Goal: Transaction & Acquisition: Purchase product/service

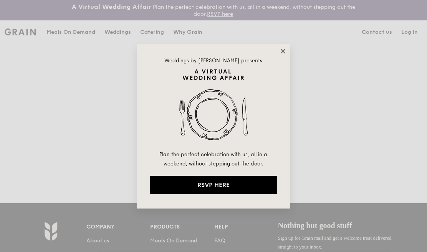
click at [284, 51] on icon at bounding box center [283, 51] width 4 height 4
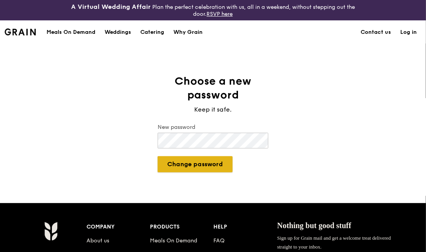
click at [209, 166] on button "Change password" at bounding box center [195, 164] width 75 height 16
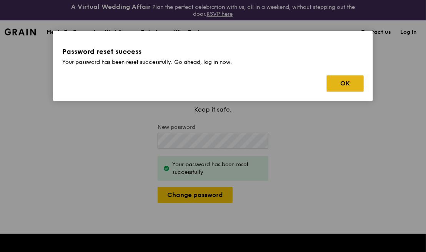
click at [355, 81] on button "OK" at bounding box center [345, 83] width 37 height 16
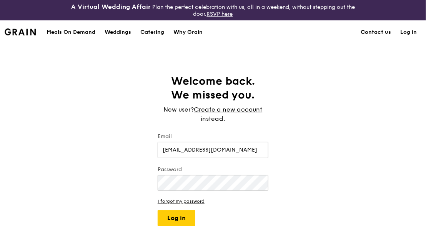
type input "[EMAIL_ADDRESS][DOMAIN_NAME]"
click at [186, 213] on button "Log in" at bounding box center [177, 218] width 38 height 16
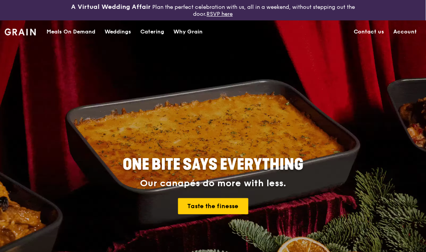
click at [406, 30] on link "Account" at bounding box center [405, 31] width 33 height 23
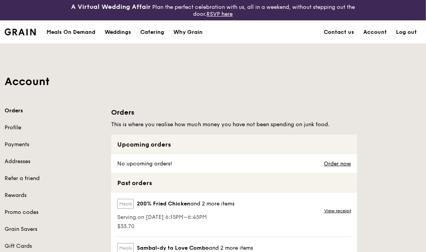
click at [13, 127] on link "Profile" at bounding box center [53, 128] width 97 height 8
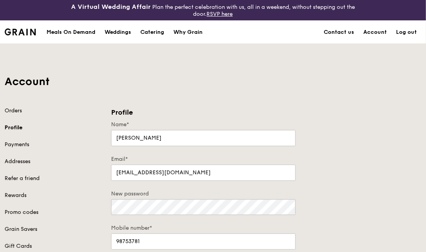
scroll to position [76, 0]
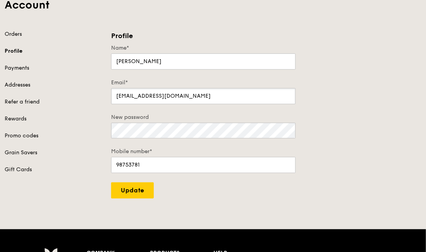
drag, startPoint x: 188, startPoint y: 95, endPoint x: 86, endPoint y: 97, distance: 101.5
click at [86, 97] on div "Orders Profile Payments Addresses Refer a friend Rewards Promo codes Grain Save…" at bounding box center [213, 114] width 426 height 168
type input "[EMAIL_ADDRESS][DOMAIN_NAME]"
click at [134, 186] on input "Update" at bounding box center [132, 190] width 43 height 16
type input "Update"
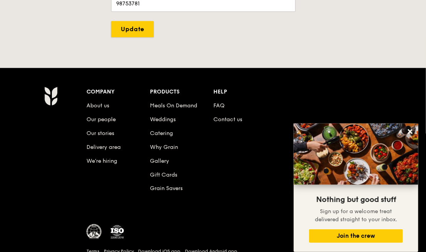
scroll to position [269, 0]
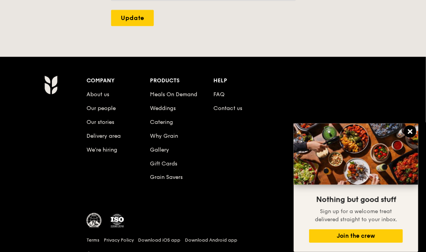
click at [411, 128] on icon at bounding box center [410, 131] width 7 height 7
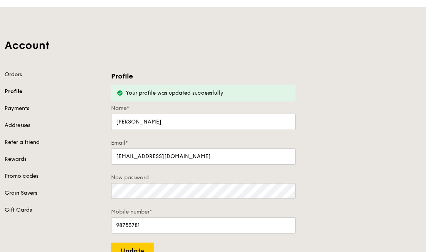
scroll to position [0, 0]
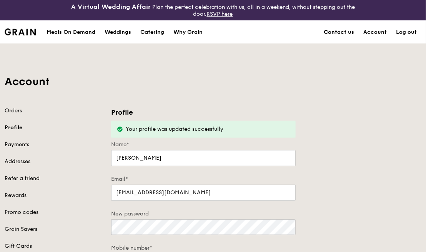
click at [72, 32] on div "Meals On Demand" at bounding box center [71, 32] width 49 height 23
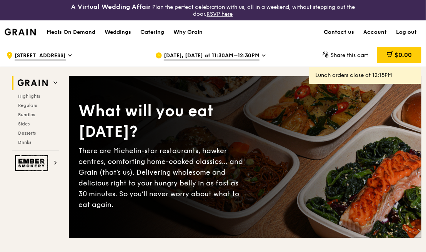
click at [262, 54] on icon at bounding box center [264, 55] width 4 height 7
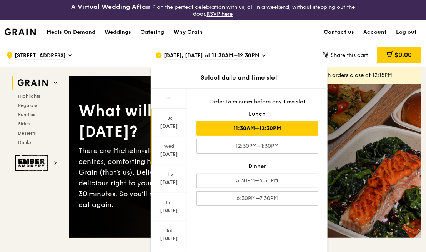
click at [174, 148] on div "[DATE]" at bounding box center [169, 151] width 37 height 28
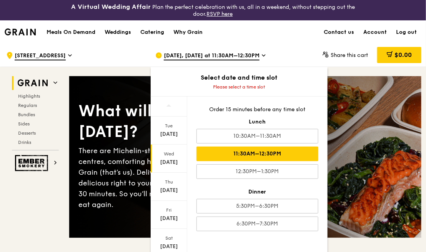
click at [278, 152] on div "11:30AM–12:30PM" at bounding box center [257, 153] width 122 height 15
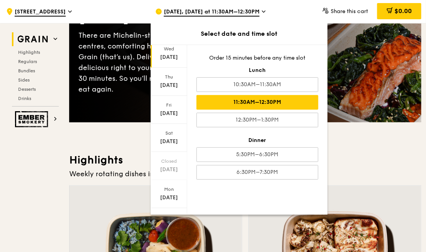
scroll to position [65, 0]
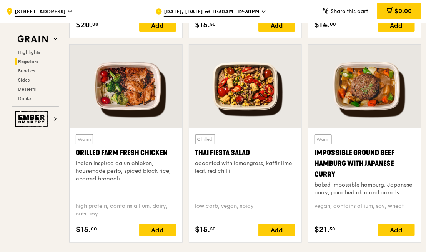
scroll to position [768, 0]
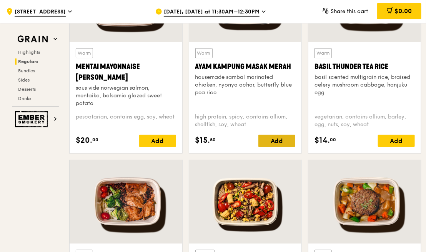
click at [275, 141] on div "Add" at bounding box center [276, 141] width 37 height 12
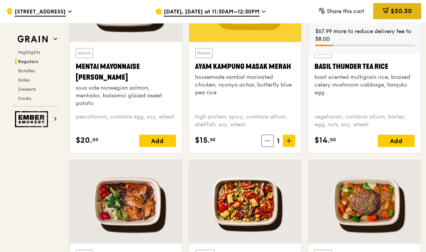
click at [391, 9] on span "$30.30" at bounding box center [401, 10] width 21 height 7
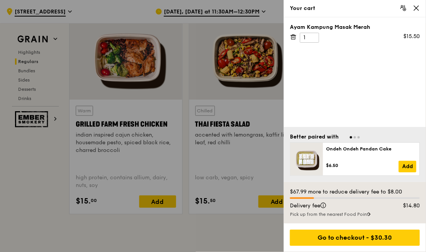
scroll to position [999, 0]
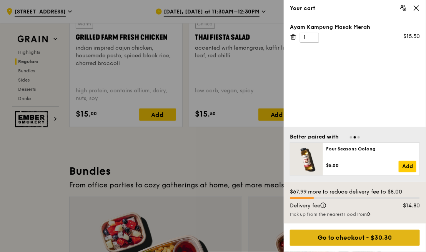
drag, startPoint x: 375, startPoint y: 231, endPoint x: 406, endPoint y: 233, distance: 31.2
click at [406, 233] on div "Go to checkout - $30.30" at bounding box center [355, 237] width 130 height 16
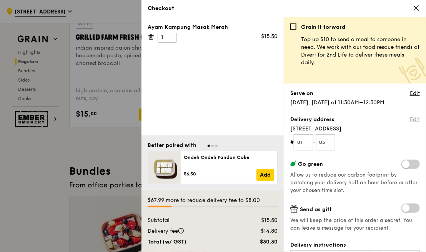
click at [410, 118] on link "Edit" at bounding box center [415, 120] width 10 height 8
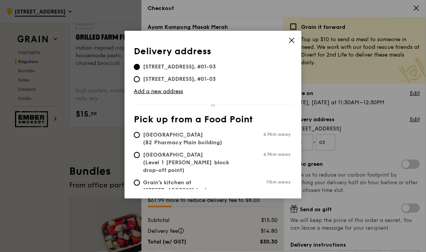
click at [176, 156] on span "[GEOGRAPHIC_DATA] (Level 1 [PERSON_NAME] block drop-off point)" at bounding box center [191, 162] width 115 height 23
click at [140, 156] on input "[GEOGRAPHIC_DATA] (Level 1 [PERSON_NAME] block drop-off point) 6.9km away" at bounding box center [137, 155] width 6 height 6
radio input "true"
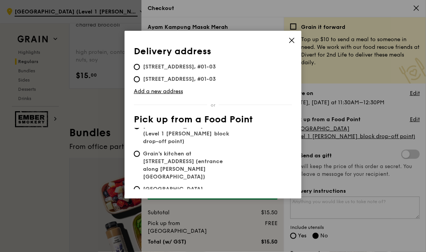
scroll to position [14, 0]
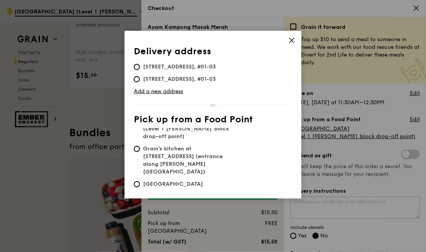
click at [294, 37] on icon at bounding box center [291, 40] width 7 height 7
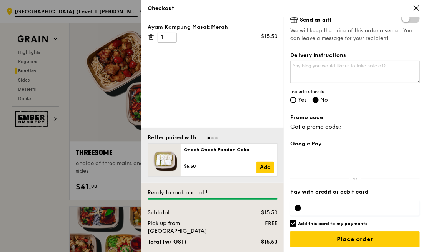
scroll to position [1383, 0]
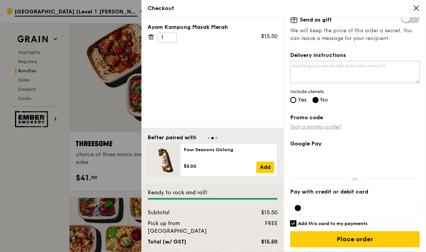
click at [329, 125] on link "Got a promo code?" at bounding box center [315, 126] width 51 height 7
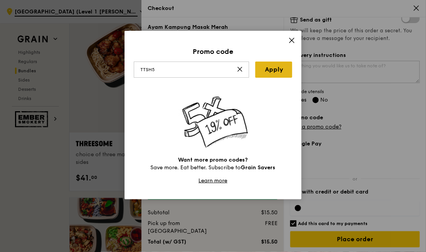
type input "TTSH5"
click at [283, 66] on link "Apply" at bounding box center [273, 69] width 37 height 16
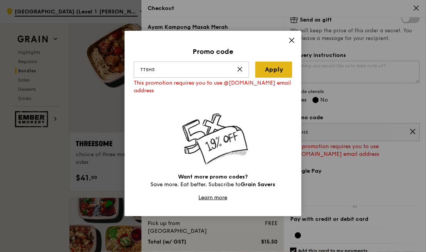
click at [273, 68] on link "Apply" at bounding box center [273, 69] width 37 height 16
click at [293, 40] on icon at bounding box center [291, 40] width 7 height 7
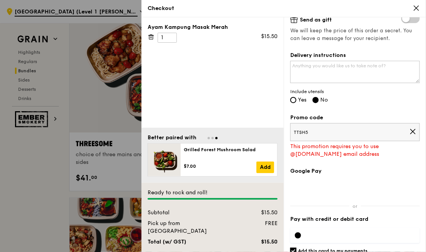
scroll to position [163, 0]
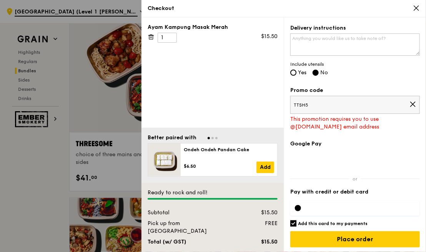
click at [416, 7] on icon at bounding box center [416, 8] width 5 height 5
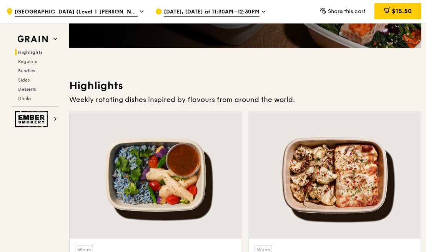
scroll to position [0, 0]
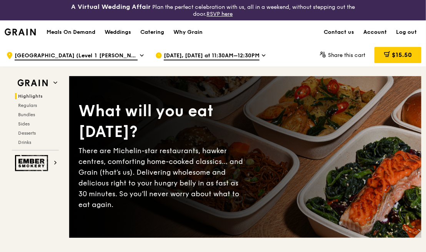
click at [371, 31] on link "Account" at bounding box center [375, 32] width 33 height 23
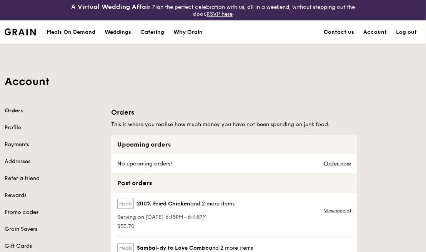
click at [15, 128] on link "Profile" at bounding box center [53, 128] width 97 height 8
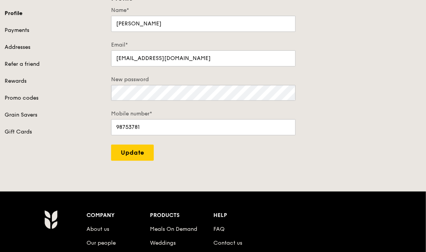
scroll to position [115, 0]
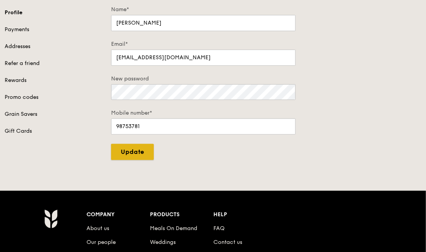
click at [135, 147] on input "Update" at bounding box center [132, 152] width 43 height 16
type input "Update"
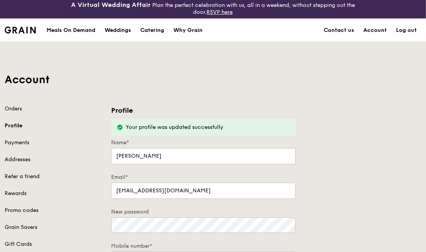
scroll to position [0, 0]
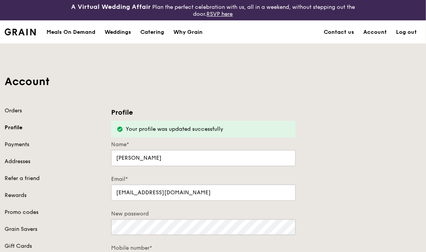
click at [402, 32] on link "Log out" at bounding box center [406, 32] width 30 height 23
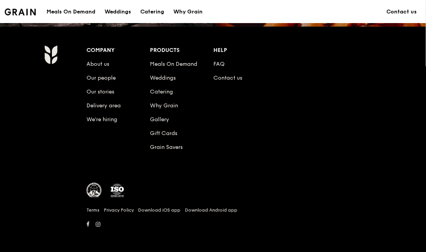
scroll to position [814, 0]
